Goal: Information Seeking & Learning: Learn about a topic

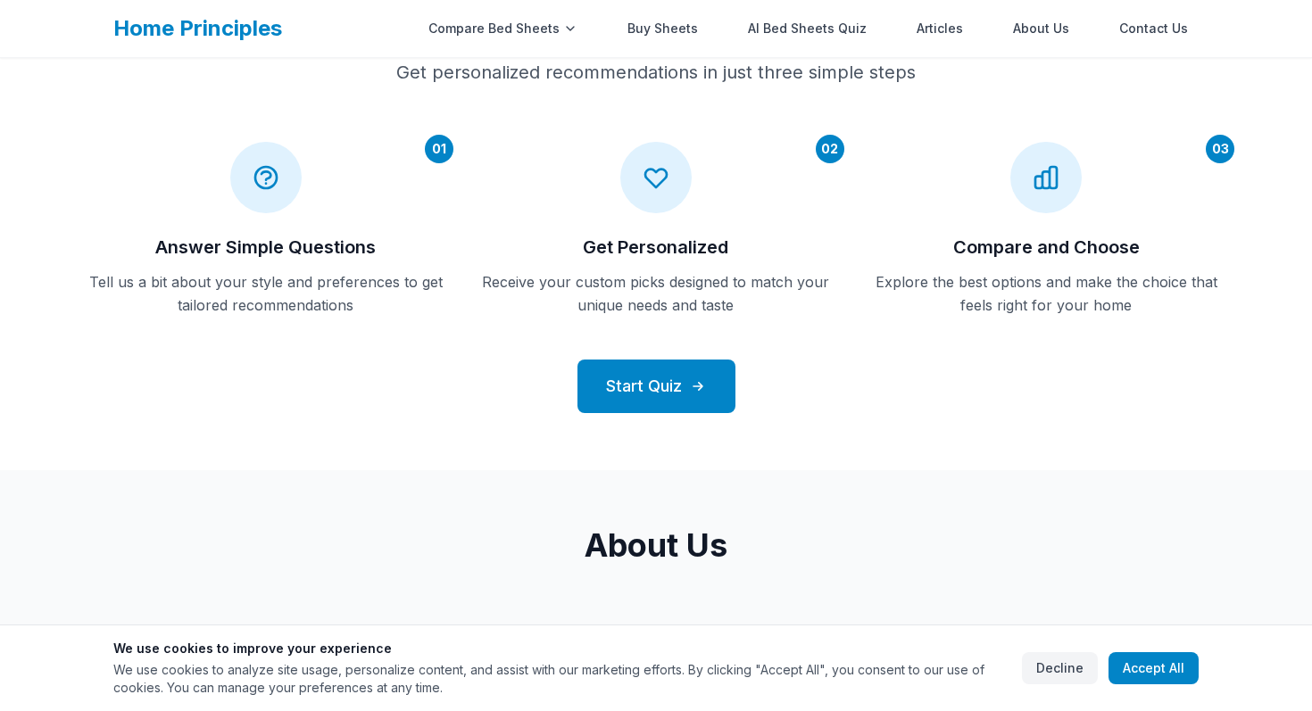
scroll to position [713, 0]
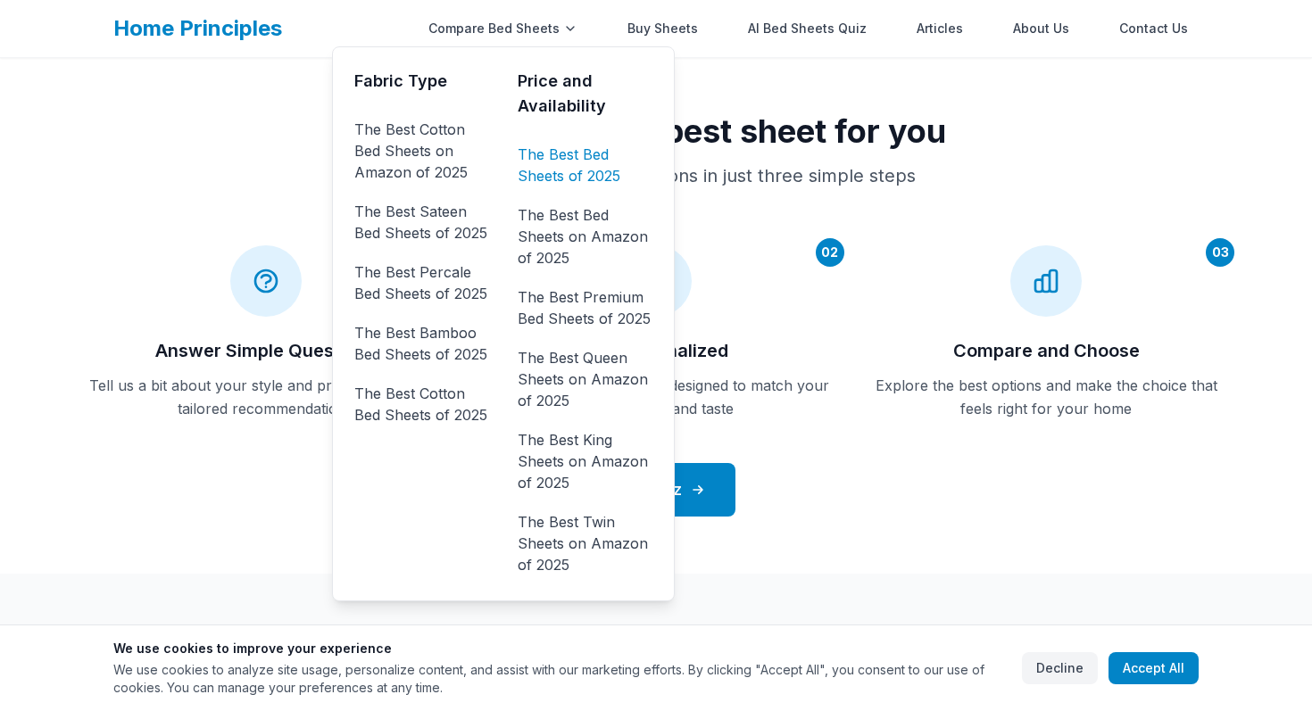
click at [545, 166] on link "The Best Bed Sheets of 2025" at bounding box center [585, 165] width 135 height 50
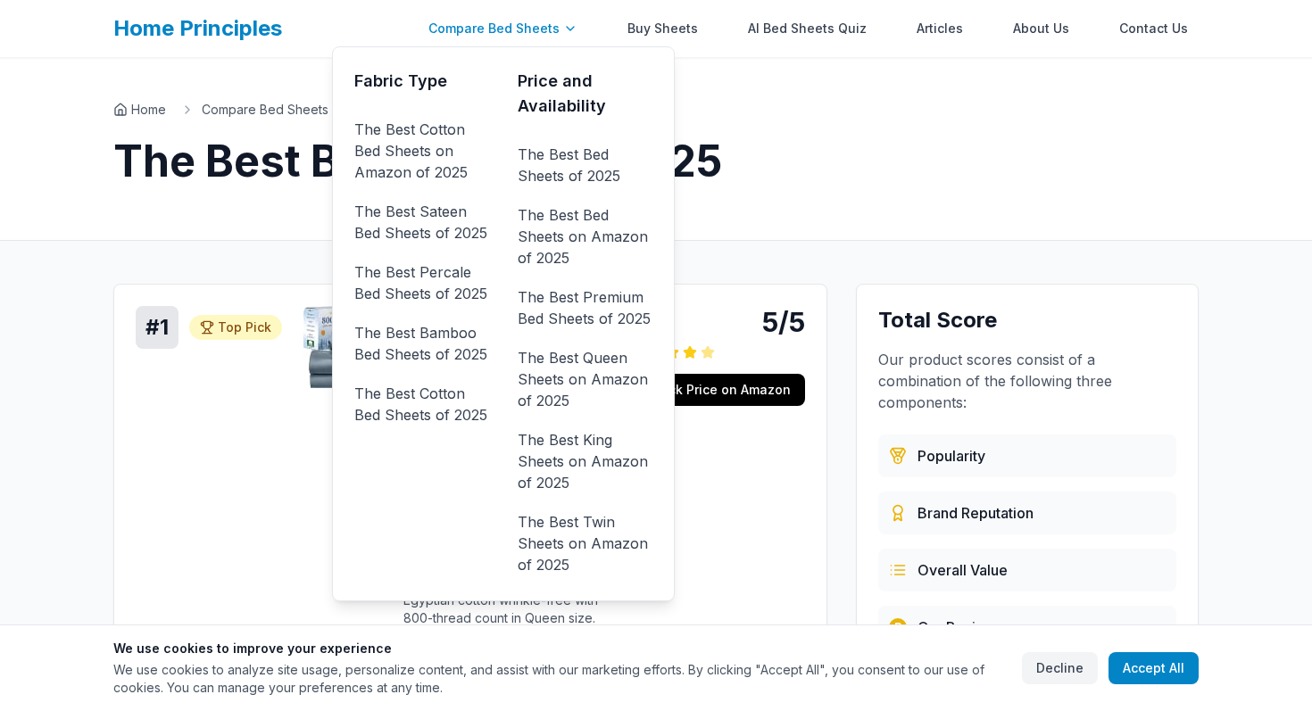
click at [490, 30] on div "Compare Bed Sheets" at bounding box center [503, 29] width 171 height 36
click at [447, 97] on div "Fabric Type The Best Cotton Bed Sheets on Amazon of 2025 The Best Sateen Bed Sh…" at bounding box center [421, 324] width 135 height 511
click at [447, 141] on link "The Best Cotton Bed Sheets on Amazon of 2025" at bounding box center [421, 150] width 135 height 71
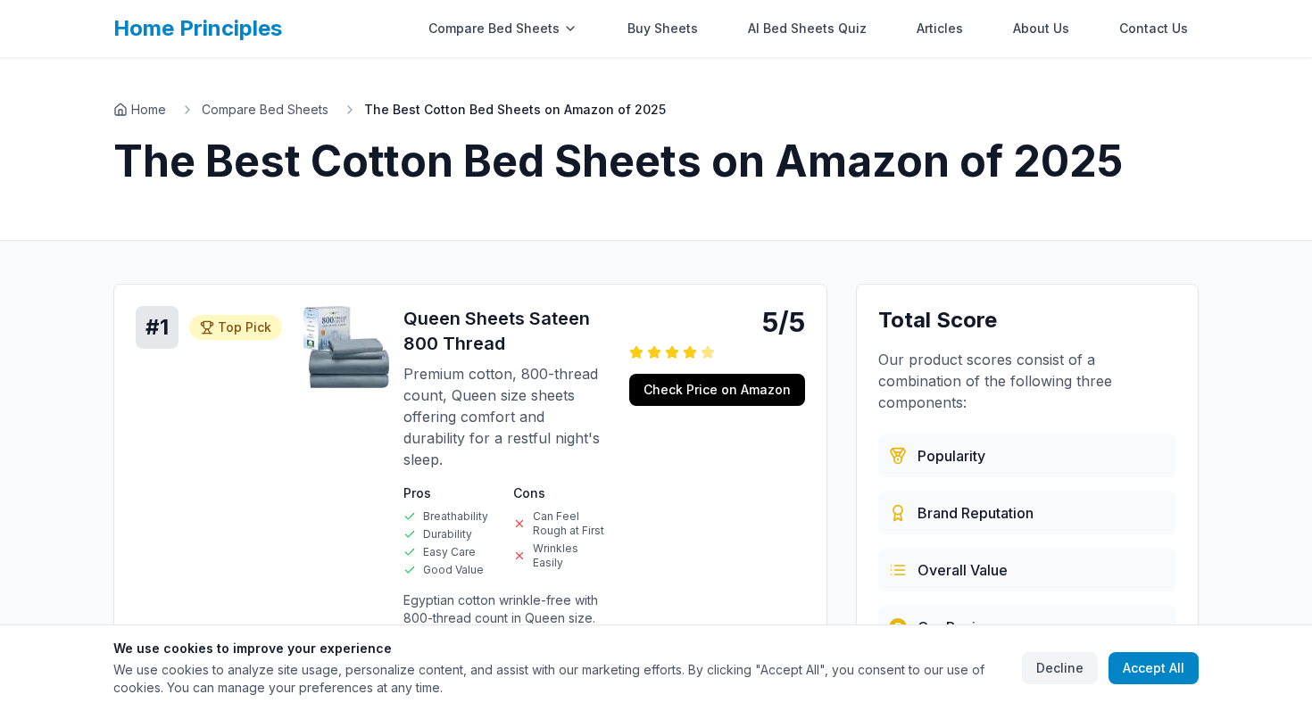
click at [747, 94] on div "Home Compare Bed Sheets The Best Cotton Bed Sheets on Amazon of 2025 The Best C…" at bounding box center [656, 149] width 1143 height 182
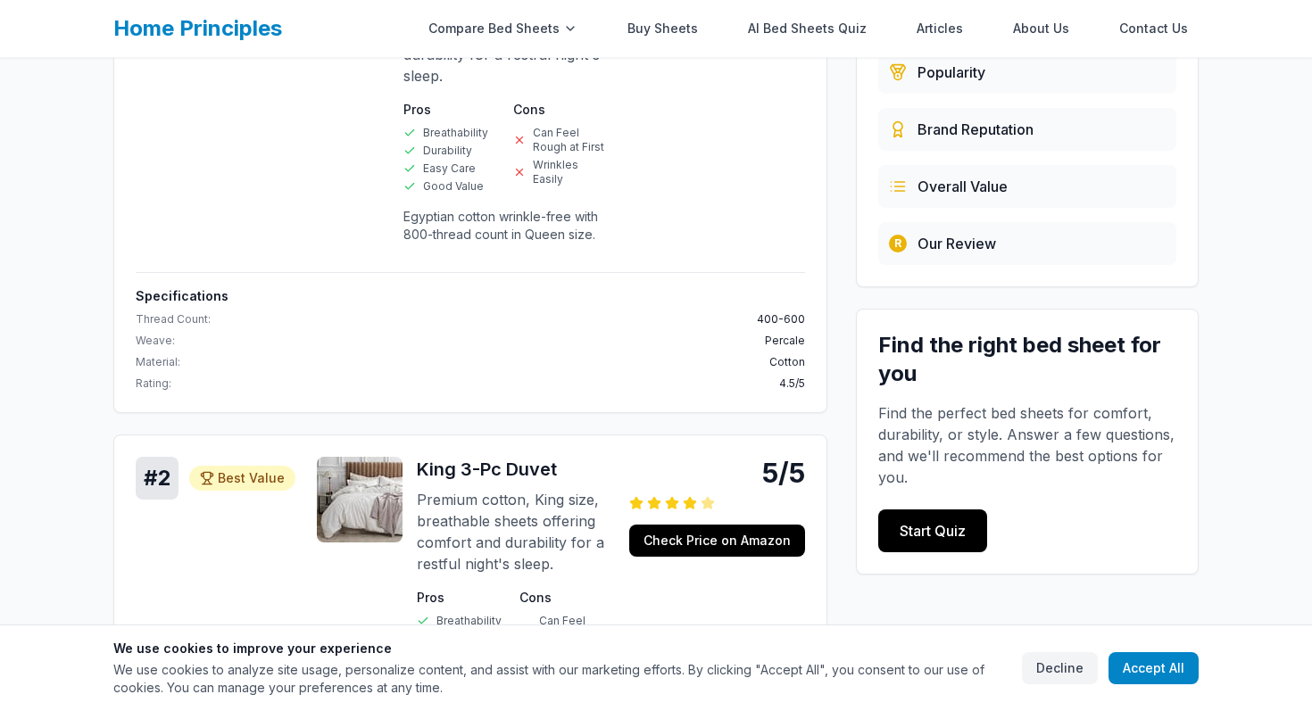
scroll to position [410, 0]
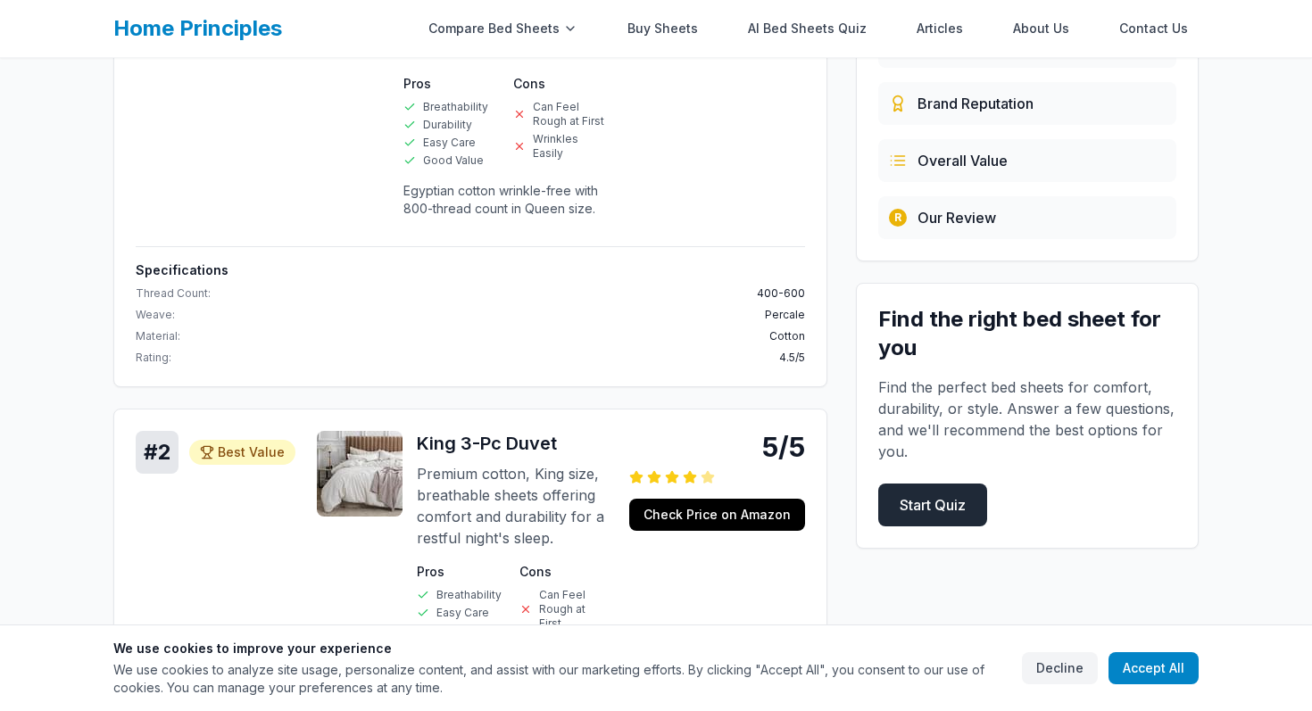
click at [928, 507] on link "Start Quiz" at bounding box center [932, 505] width 109 height 43
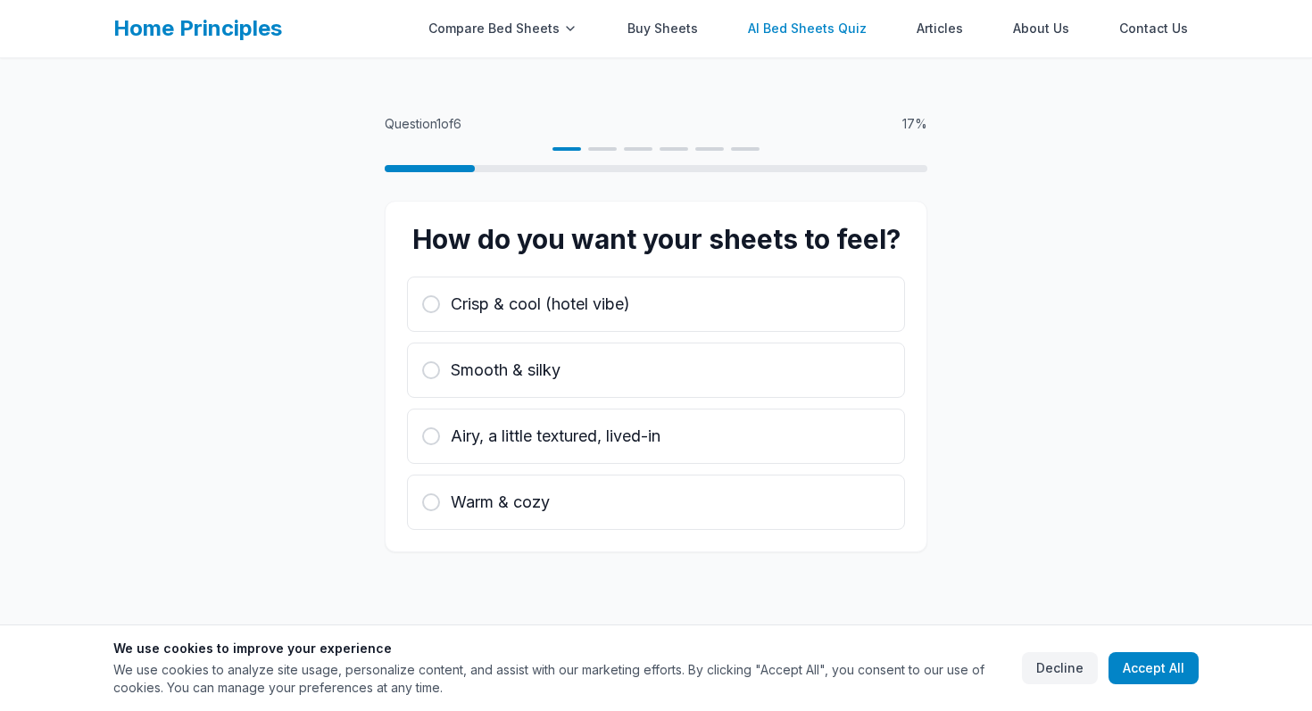
click at [844, 26] on link "AI Bed Sheets Quiz" at bounding box center [807, 29] width 140 height 36
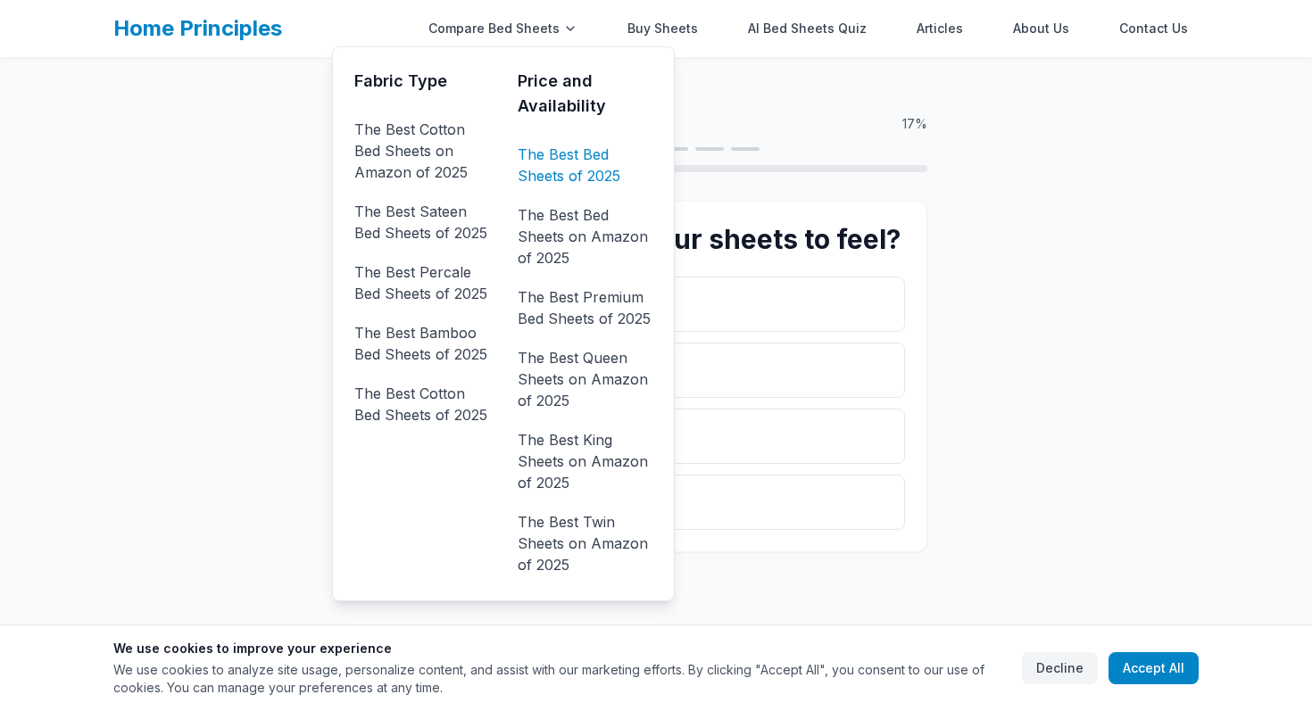
click at [565, 172] on link "The Best Bed Sheets of 2025" at bounding box center [585, 165] width 135 height 50
